Goal: Find specific fact: Find specific fact

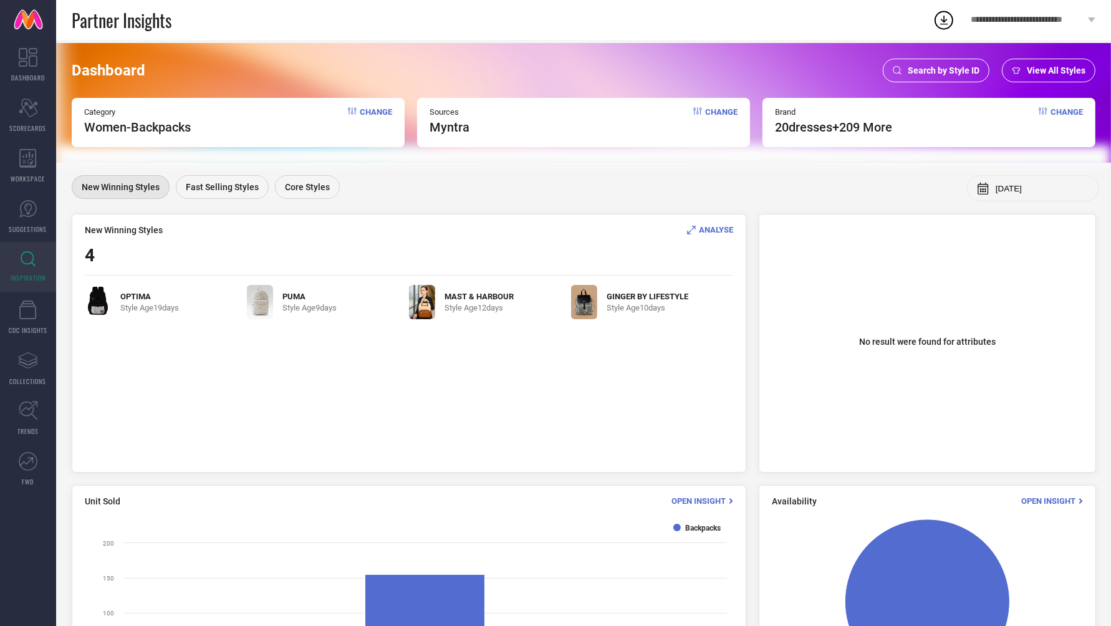
click at [914, 77] on div "Search by Style ID" at bounding box center [936, 71] width 107 height 24
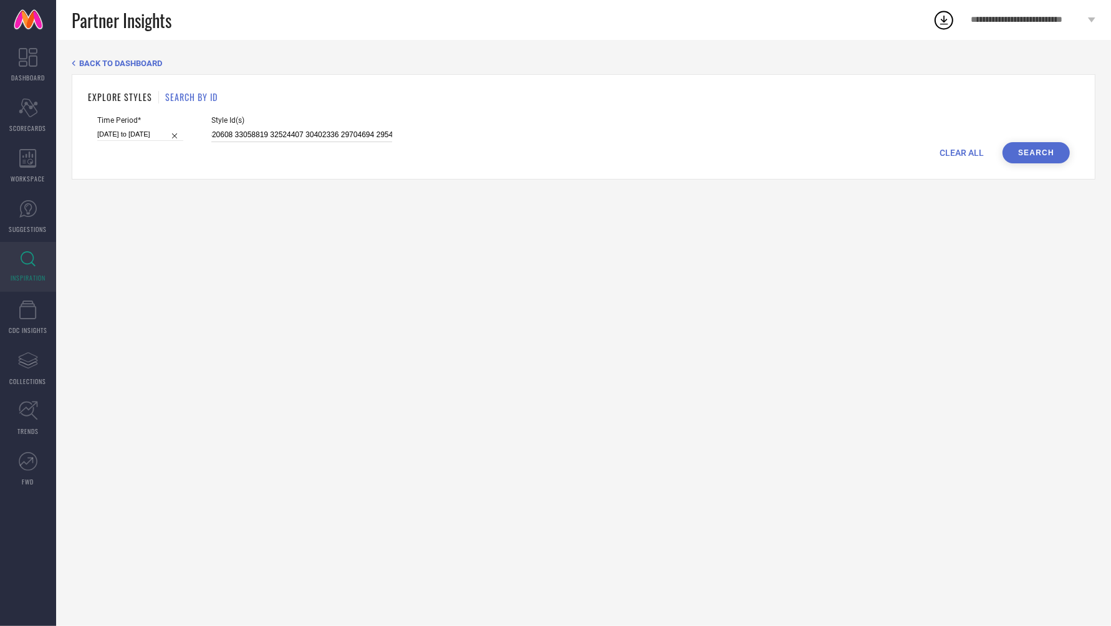
scroll to position [0, 840]
drag, startPoint x: 199, startPoint y: 135, endPoint x: 820, endPoint y: 130, distance: 620.9
click at [820, 130] on div "Time Period* [DATE] to [DATE] Style Id(s) 33411140 31569645 26138198 26138258 3…" at bounding box center [583, 129] width 972 height 26
paste input "34534519 24643806 34815698 34534499 24643802 24643812 24643810 31606100 3301874…"
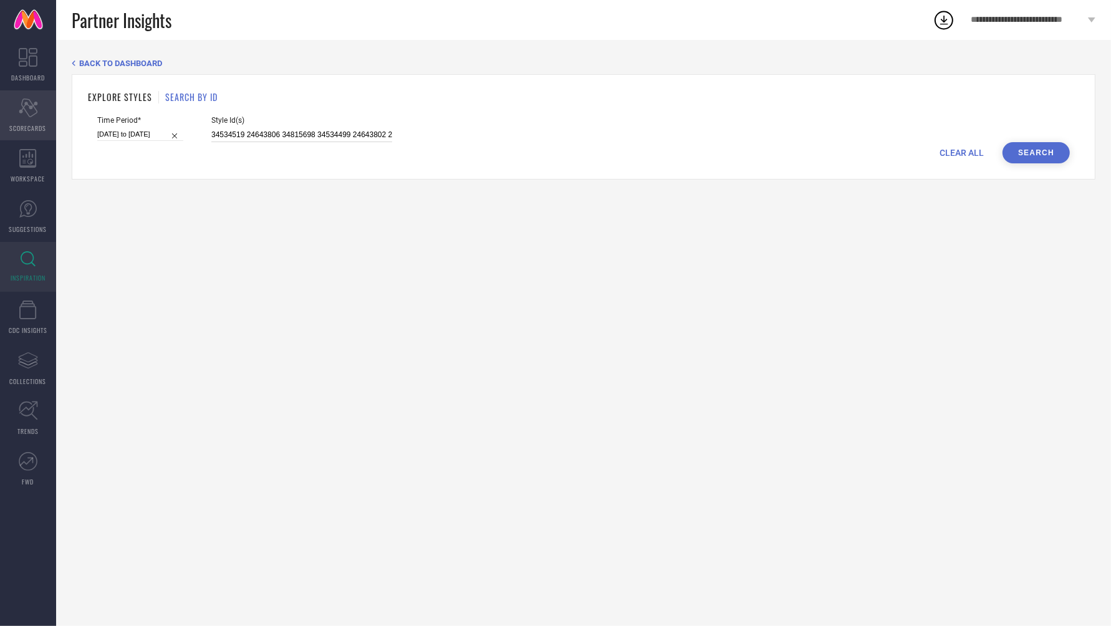
drag, startPoint x: 377, startPoint y: 134, endPoint x: 1, endPoint y: 120, distance: 376.8
click at [1, 120] on div "DASHBOARD Scorecard SCORECARDS WORKSPACE SUGGESTIONS INSPIRATION CDC INSIGHTS A…" at bounding box center [555, 333] width 1111 height 586
type input "34534519 24643806 34815698 34534499 24643802 24643812 24643810 31606100 3301874…"
